Goal: Task Accomplishment & Management: Complete application form

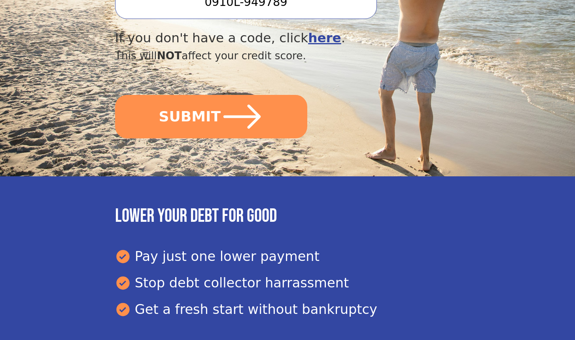
scroll to position [370, 0]
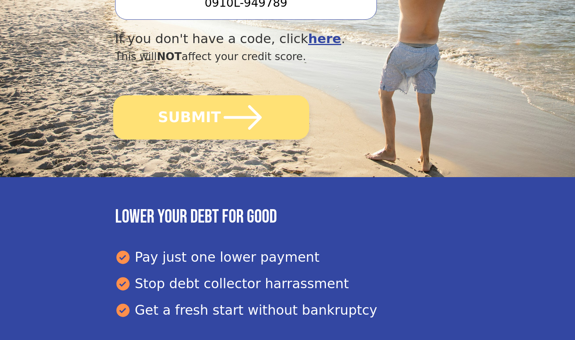
click at [206, 116] on button "SUBMIT" at bounding box center [211, 117] width 196 height 44
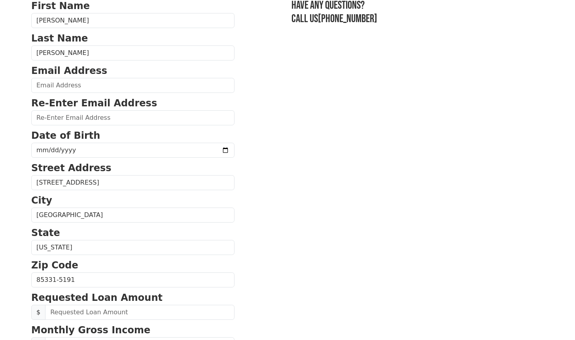
scroll to position [66, 0]
click at [111, 77] on input "email" at bounding box center [132, 84] width 203 height 15
type input "tmparadis@gmail.com"
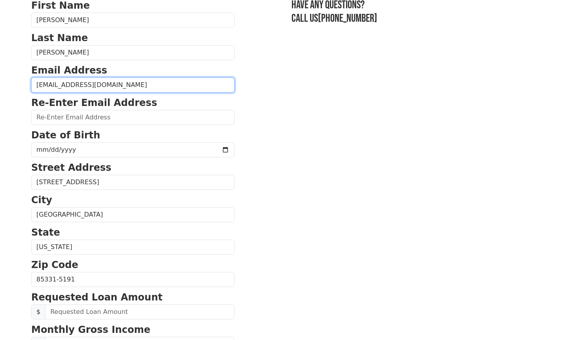
type input "tmparadis@gmail.com"
type input "(480) 363-3370"
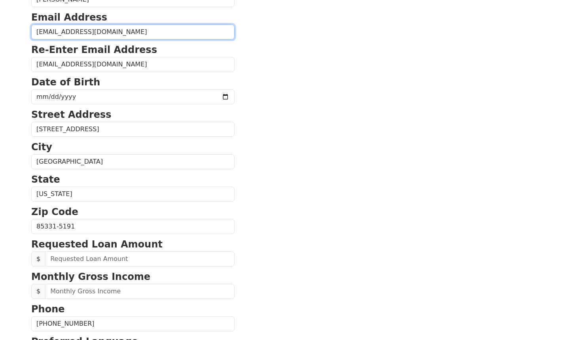
scroll to position [124, 0]
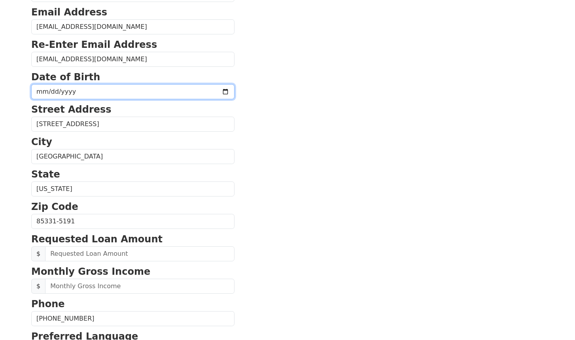
click at [115, 91] on input "date" at bounding box center [132, 91] width 203 height 15
type input "1973-09-26"
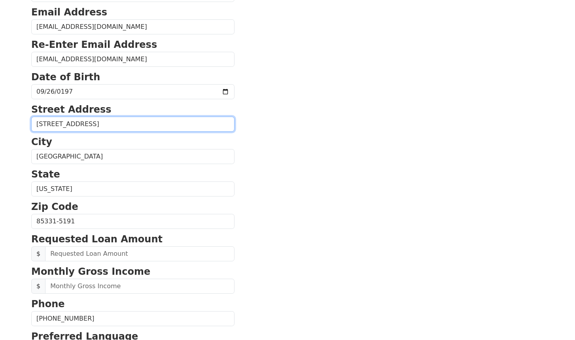
drag, startPoint x: 173, startPoint y: 129, endPoint x: 20, endPoint y: 120, distance: 153.2
click at [20, 120] on body "First Name Tanya Last Name Paradis Email Address tmparadis@gmail.com Re-Enter E…" at bounding box center [287, 46] width 575 height 340
type input "5417 E. Flower Street"
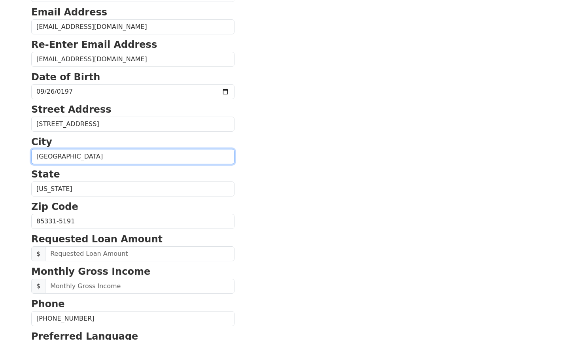
drag, startPoint x: 103, startPoint y: 155, endPoint x: 4, endPoint y: 149, distance: 99.4
click at [4, 150] on body "First Name Tanya Last Name Paradis Email Address tmparadis@gmail.com Re-Enter E…" at bounding box center [287, 46] width 575 height 340
type input "Phoenix"
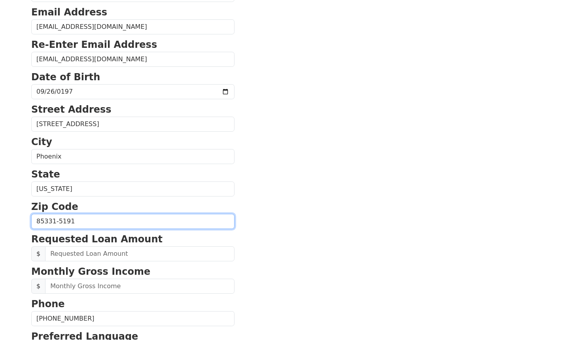
drag, startPoint x: 95, startPoint y: 219, endPoint x: 11, endPoint y: 212, distance: 84.9
click at [11, 213] on body "First Name Tanya Last Name Paradis Email Address tmparadis@gmail.com Re-Enter E…" at bounding box center [287, 46] width 575 height 340
type input "85018"
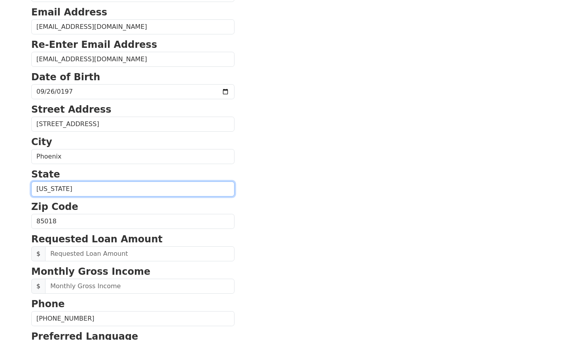
click at [178, 191] on select "Alabama Alaska Arizona Arkansas California Colorado Connecticut Delaware Distri…" at bounding box center [132, 188] width 203 height 15
click at [31, 181] on select "Alabama Alaska Arizona Arkansas California Colorado Connecticut Delaware Distri…" at bounding box center [132, 188] width 203 height 15
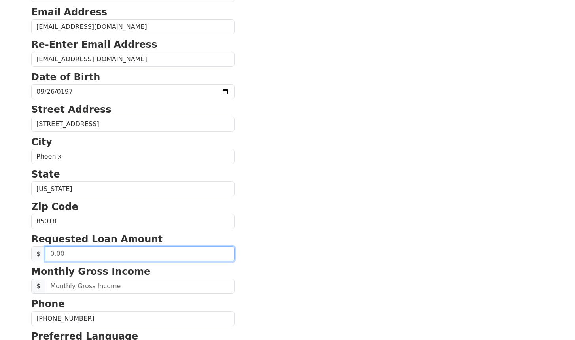
click at [108, 251] on input "text" at bounding box center [139, 253] width 189 height 15
type input "20,000.00"
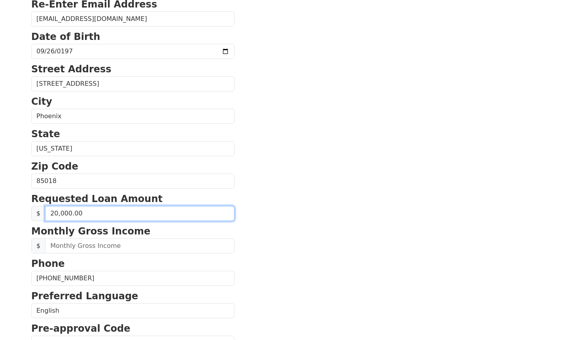
scroll to position [173, 0]
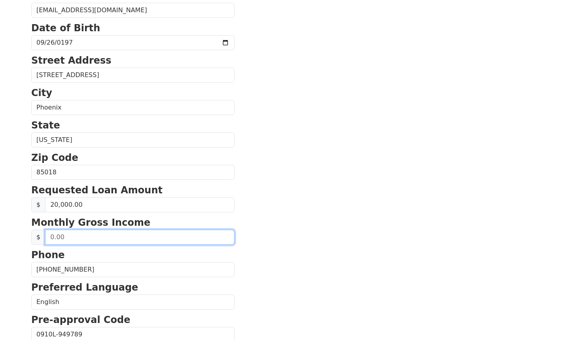
click at [142, 235] on input "text" at bounding box center [139, 237] width 189 height 15
type input "22,000.00"
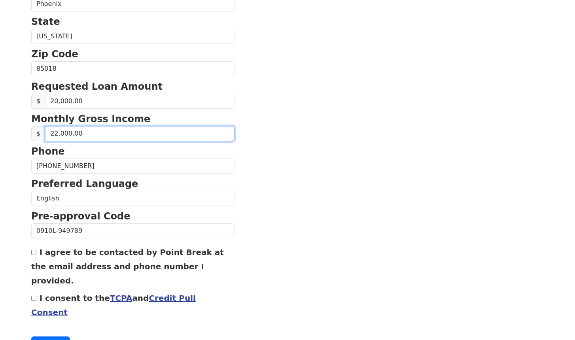
scroll to position [289, 0]
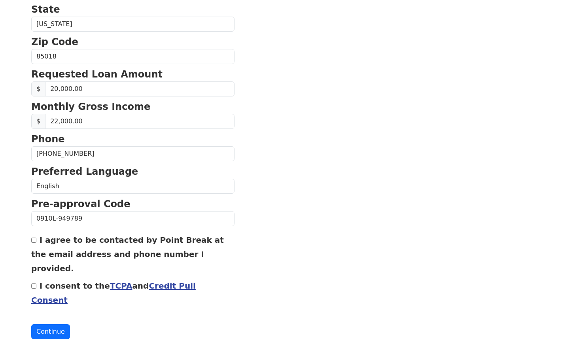
click at [36, 239] on input "I agree to be contacted by Point Break at the email address and phone number I …" at bounding box center [33, 240] width 5 height 5
click at [34, 241] on input "I agree to be contacted by Point Break at the email address and phone number I …" at bounding box center [33, 240] width 5 height 5
checkbox input "false"
click at [32, 283] on input "I consent to the TCPA and Credit Pull Consent" at bounding box center [33, 285] width 5 height 5
checkbox input "true"
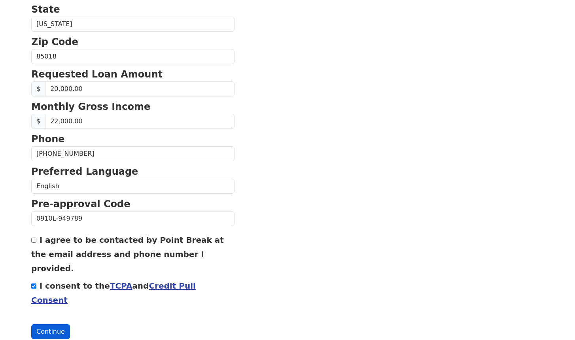
click at [50, 324] on button "Continue" at bounding box center [50, 331] width 39 height 15
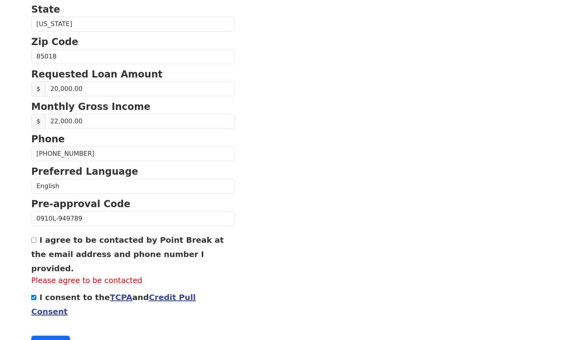
click at [34, 242] on input "I agree to be contacted by Point Break at the email address and phone number I …" at bounding box center [33, 240] width 5 height 5
checkbox input "true"
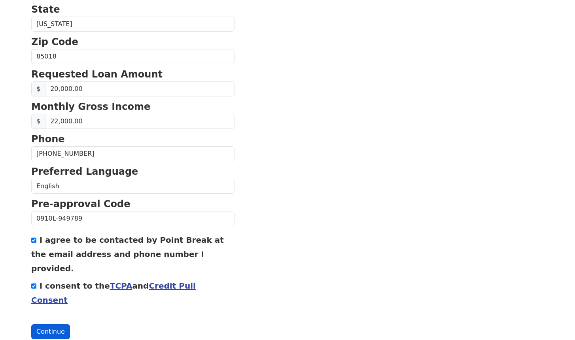
click at [52, 324] on button "Continue" at bounding box center [50, 331] width 39 height 15
